Goal: Transaction & Acquisition: Purchase product/service

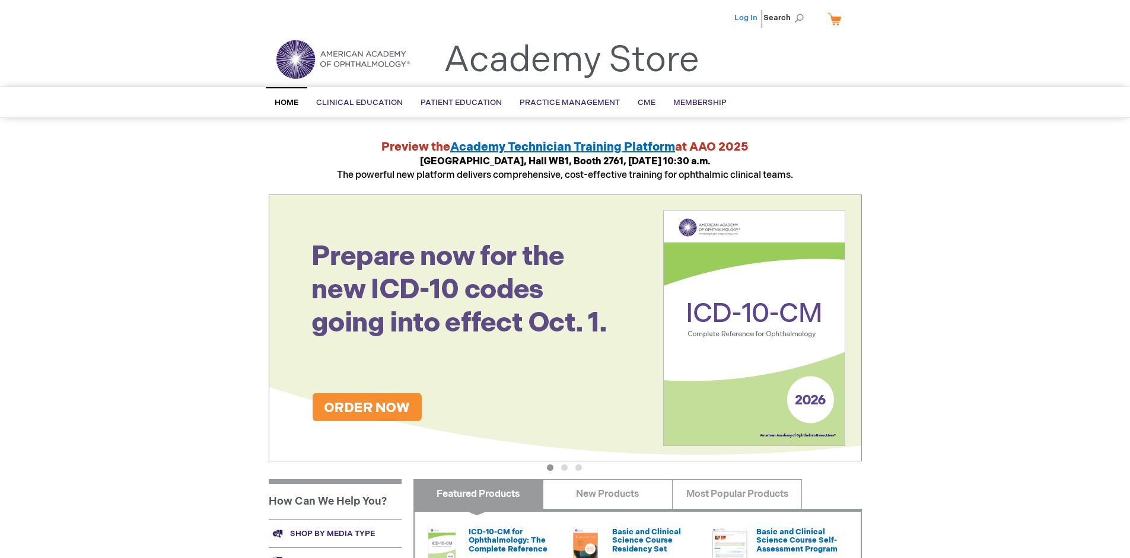
click at [747, 18] on link "Log In" at bounding box center [745, 17] width 23 height 9
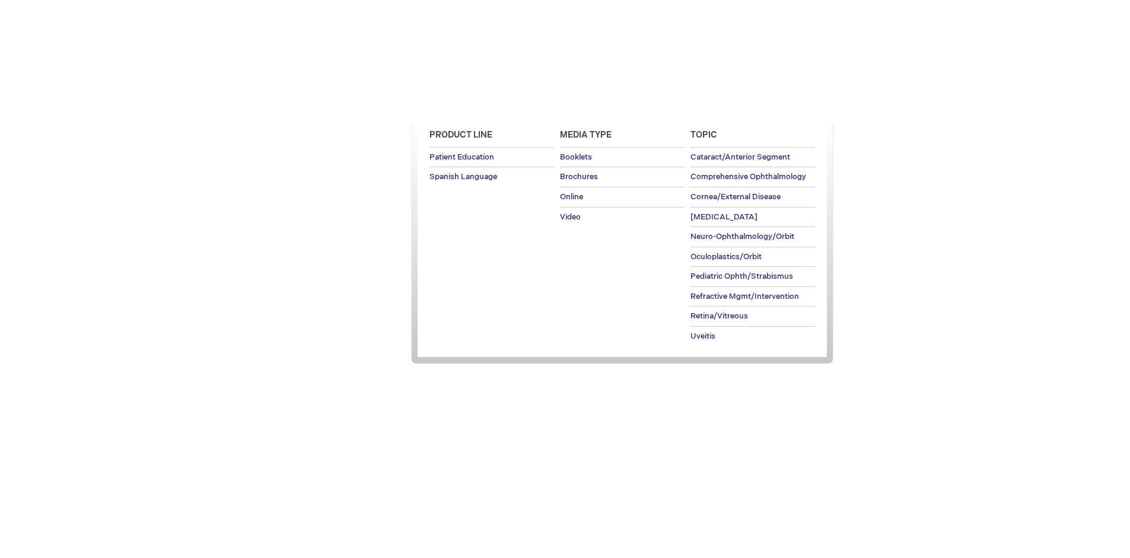
click at [458, 103] on span "Patient Education" at bounding box center [460, 102] width 81 height 9
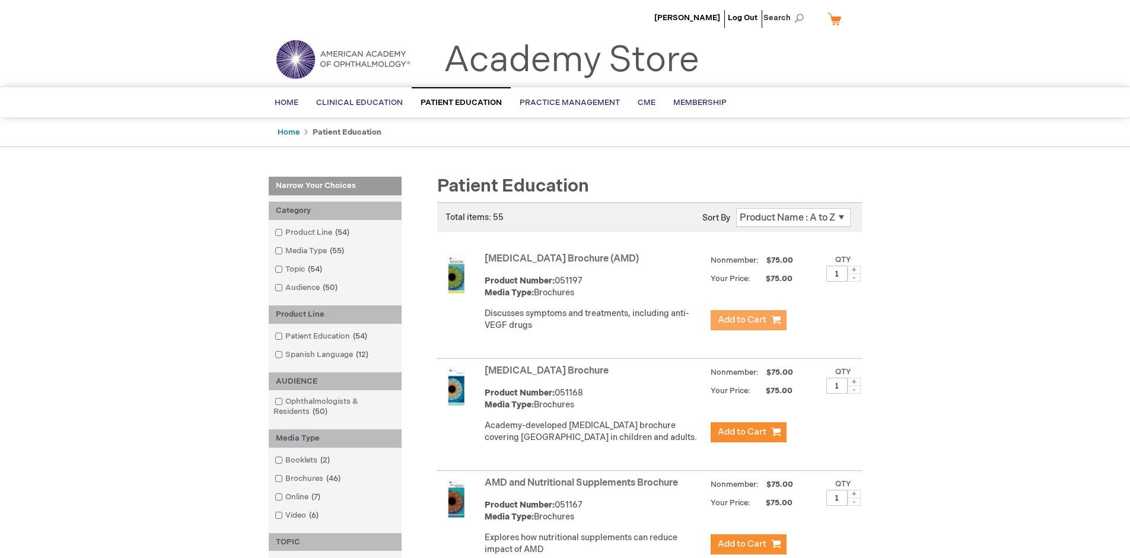
click at [748, 320] on span "Add to Cart" at bounding box center [742, 319] width 49 height 11
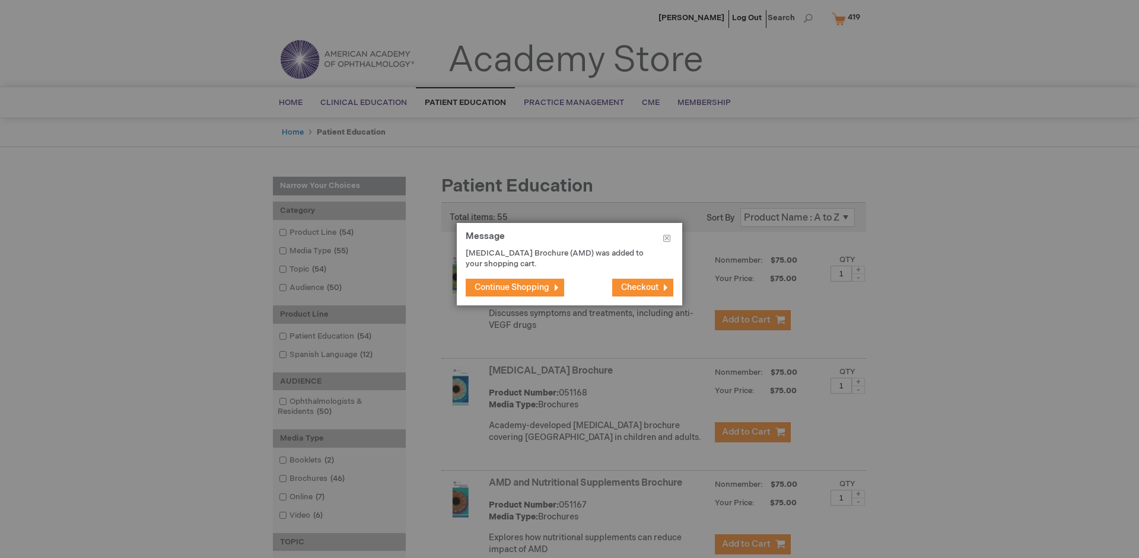
click at [512, 287] on span "Continue Shopping" at bounding box center [511, 287] width 75 height 10
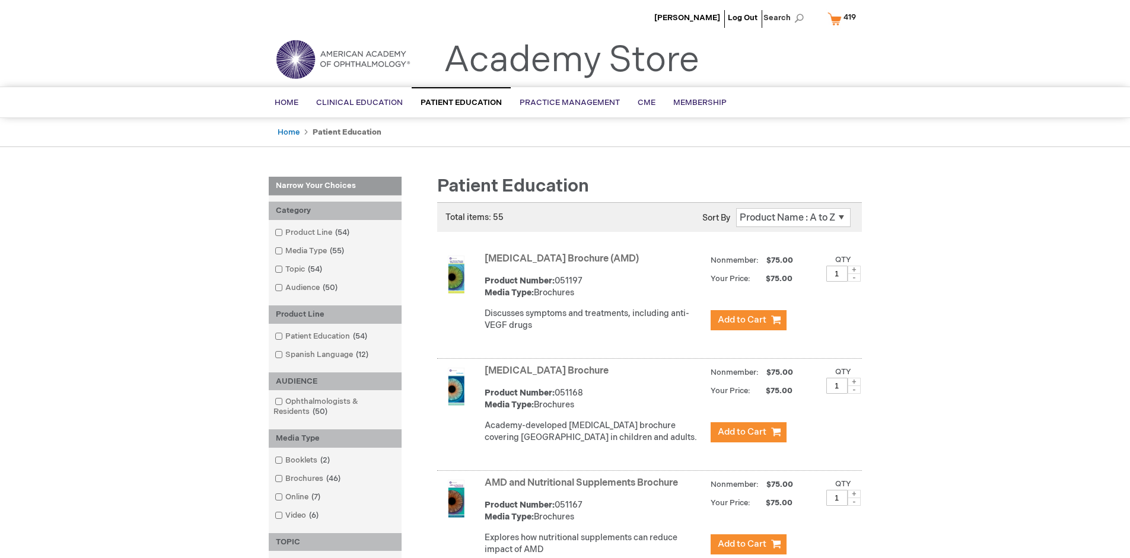
click at [584, 489] on link "AMD and Nutritional Supplements Brochure" at bounding box center [581, 482] width 193 height 11
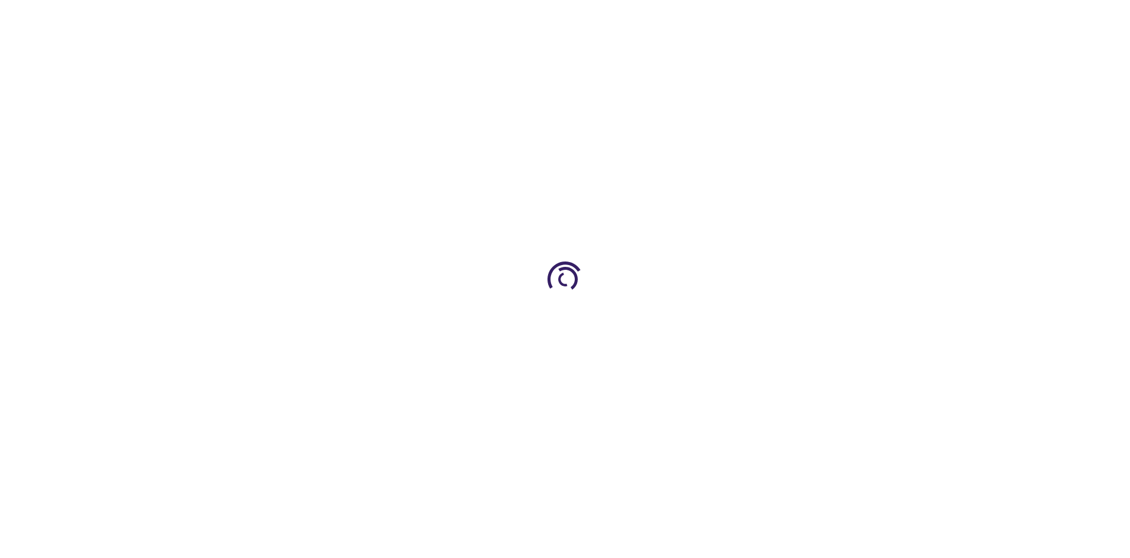
type input "1"
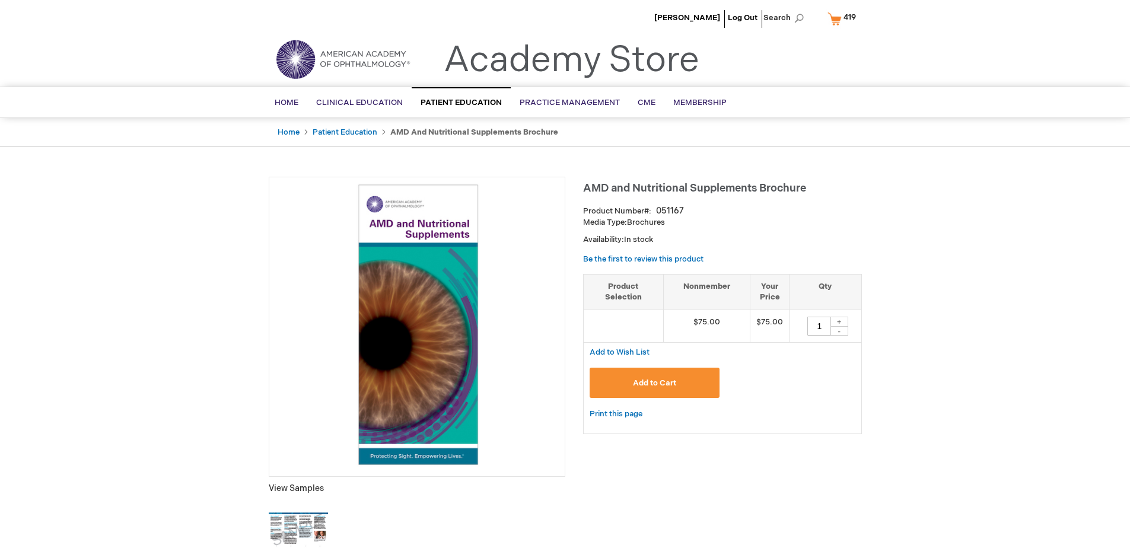
click at [654, 383] on span "Add to Cart" at bounding box center [654, 382] width 43 height 9
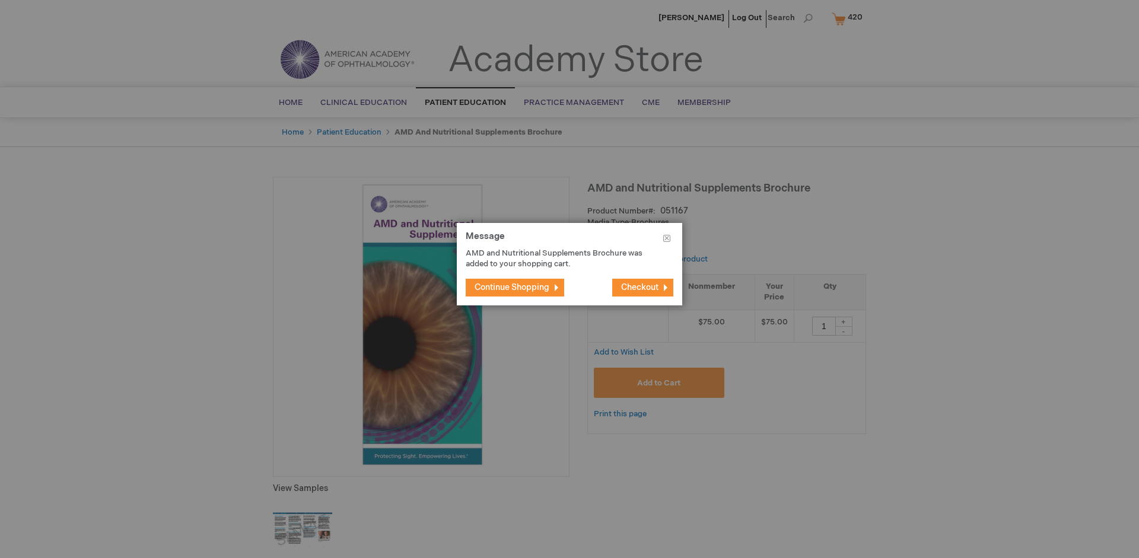
click at [512, 287] on span "Continue Shopping" at bounding box center [511, 287] width 75 height 10
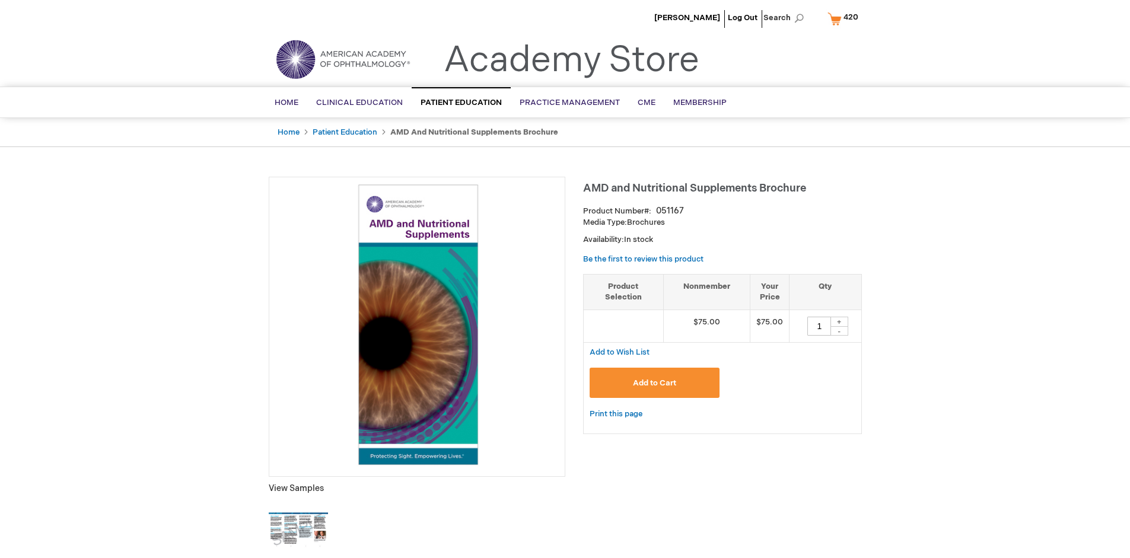
click at [844, 18] on span "420" at bounding box center [850, 16] width 15 height 9
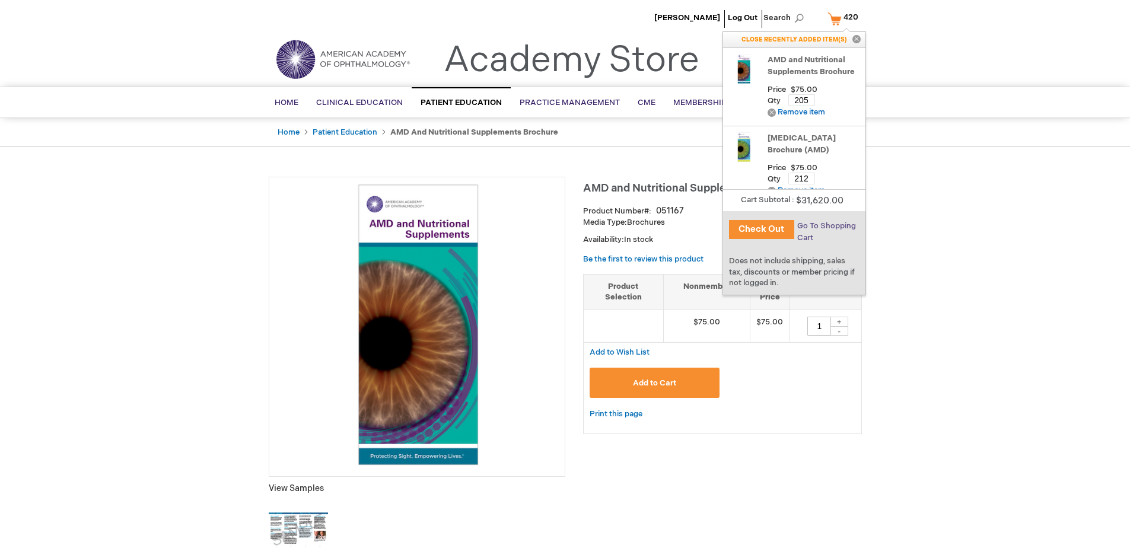
click at [825, 226] on span "Go To Shopping Cart" at bounding box center [826, 231] width 59 height 21
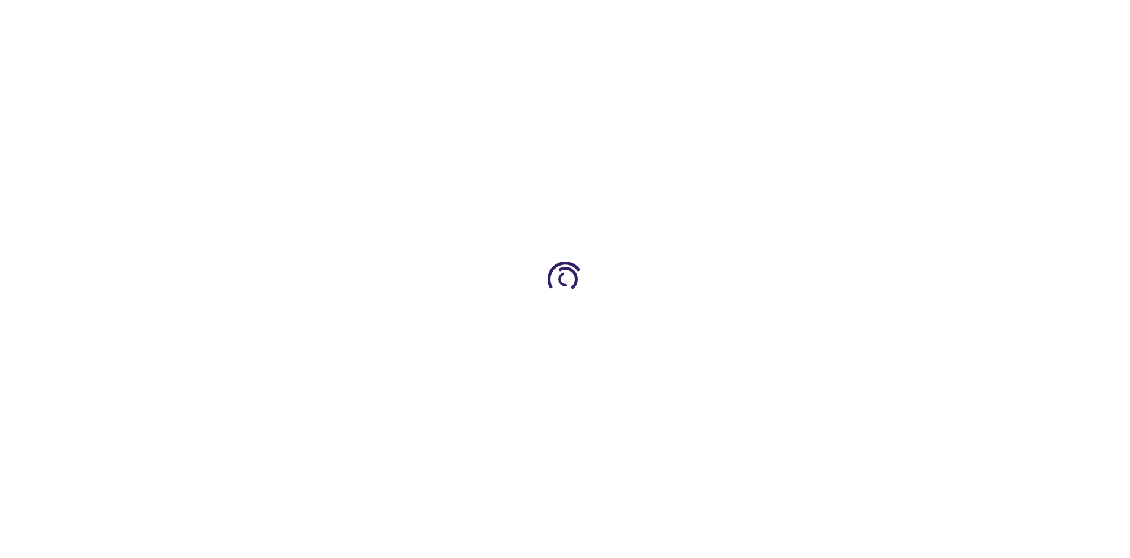
select select "US"
select select "41"
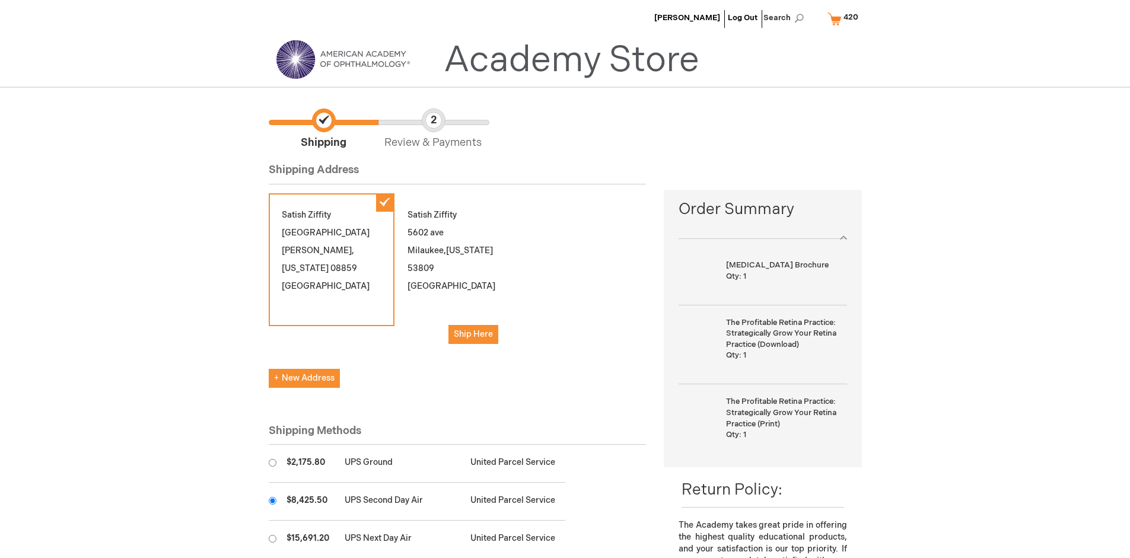
click at [272, 501] on input "radio" at bounding box center [273, 501] width 8 height 8
